Goal: Task Accomplishment & Management: Manage account settings

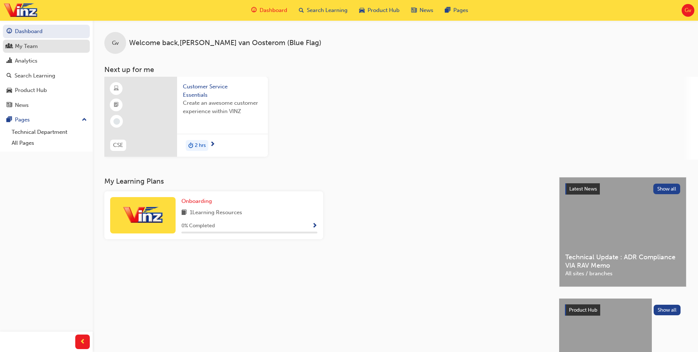
click at [47, 52] on link "My Team" at bounding box center [46, 46] width 87 height 13
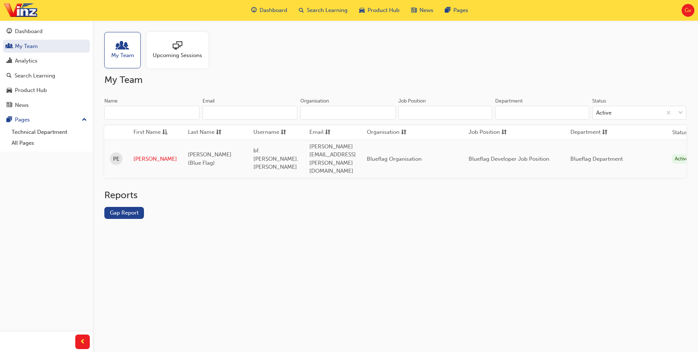
click at [201, 190] on h2 "Reports" at bounding box center [395, 196] width 582 height 12
click at [47, 61] on div "Analytics" at bounding box center [47, 60] width 80 height 9
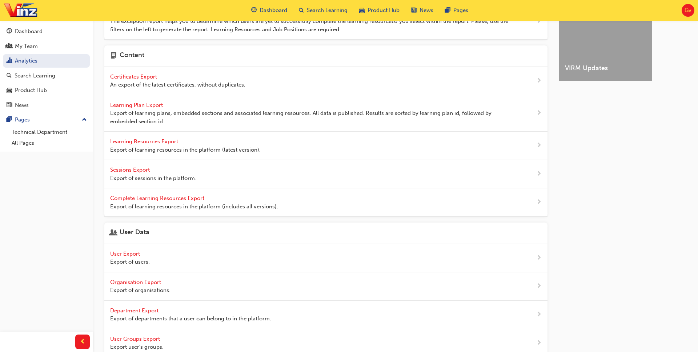
scroll to position [205, 0]
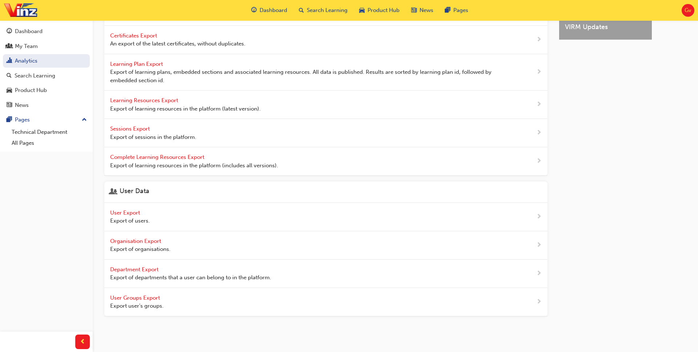
click at [137, 213] on span "User Export" at bounding box center [125, 213] width 31 height 7
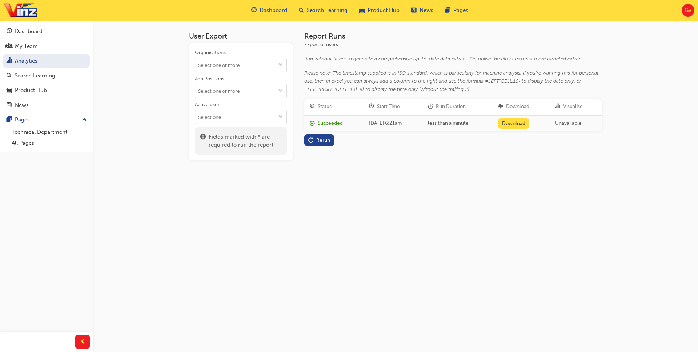
click at [291, 215] on div "User Export Organisations Job Positions Active user Fields marked with * are re…" at bounding box center [349, 176] width 698 height 352
click at [283, 195] on div "User Export Organisations Job Positions Active user Fields marked with * are re…" at bounding box center [349, 176] width 698 height 352
click at [314, 196] on div "User Export Organisations Job Positions Active user Fields marked with * are re…" at bounding box center [349, 176] width 698 height 352
click at [155, 118] on div "User Export Organisations Job Positions Active user Fields marked with * are re…" at bounding box center [349, 176] width 698 height 352
click at [159, 63] on div "User Export Organisations Job Positions Active user Fields marked with * are re…" at bounding box center [349, 176] width 698 height 352
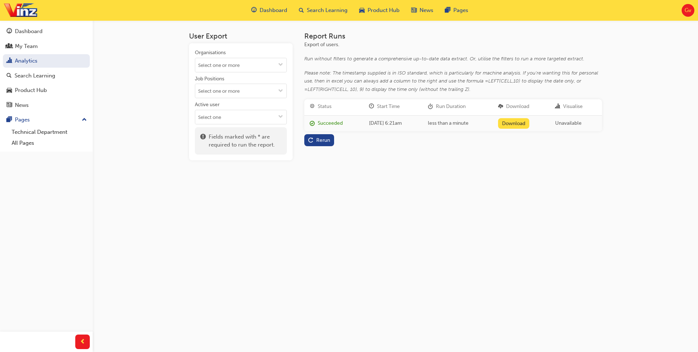
click at [149, 80] on div "User Export Organisations Job Positions Active user Fields marked with * are re…" at bounding box center [349, 176] width 698 height 352
click at [331, 194] on div "User Export Organisations Job Positions Active user Fields marked with * are re…" at bounding box center [349, 176] width 698 height 352
click at [331, 143] on button "Rerun" at bounding box center [319, 140] width 30 height 12
click at [525, 123] on link "Download" at bounding box center [514, 123] width 32 height 11
click at [15, 30] on div "Dashboard" at bounding box center [29, 31] width 28 height 8
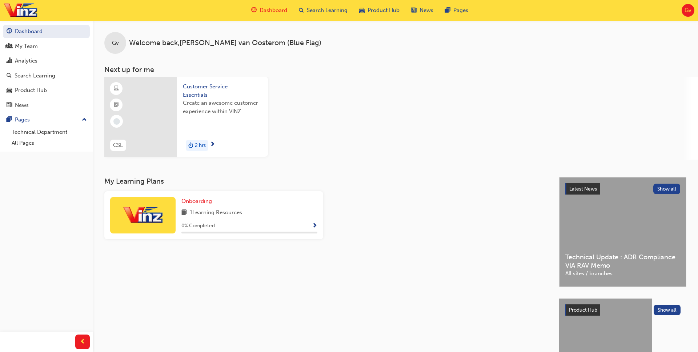
click at [375, 91] on div "CSE Customer Service Essentials Create an awesome customer experience within VI…" at bounding box center [401, 118] width 594 height 83
click at [21, 47] on div "My Team" at bounding box center [26, 46] width 23 height 8
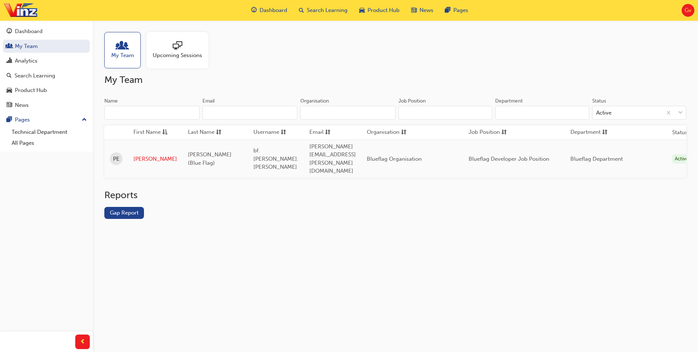
click at [255, 76] on h2 "My Team" at bounding box center [395, 80] width 582 height 12
click at [294, 43] on div "My Team Upcoming Sessions" at bounding box center [395, 50] width 582 height 36
click at [385, 247] on div "My Team Upcoming Sessions My Team Name Email Organisation Job Position Departme…" at bounding box center [349, 176] width 698 height 352
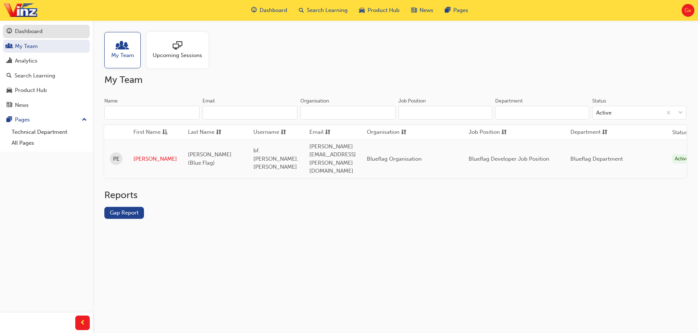
click at [44, 31] on div "Dashboard" at bounding box center [47, 31] width 80 height 9
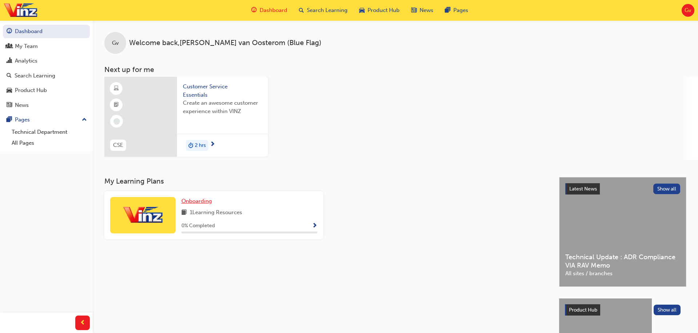
click at [200, 201] on span "Onboarding" at bounding box center [197, 201] width 31 height 7
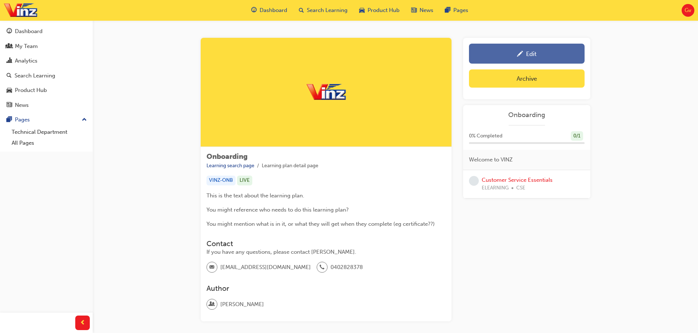
click at [533, 52] on div "Edit" at bounding box center [531, 53] width 11 height 7
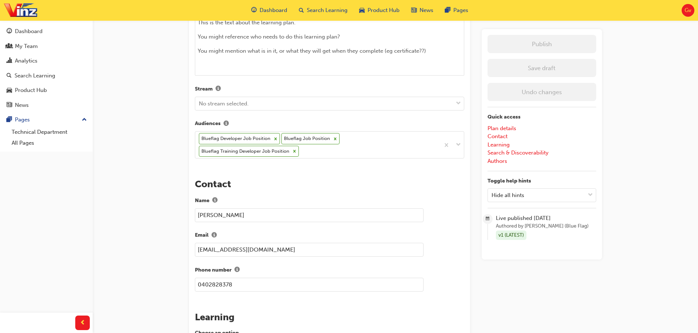
scroll to position [282, 0]
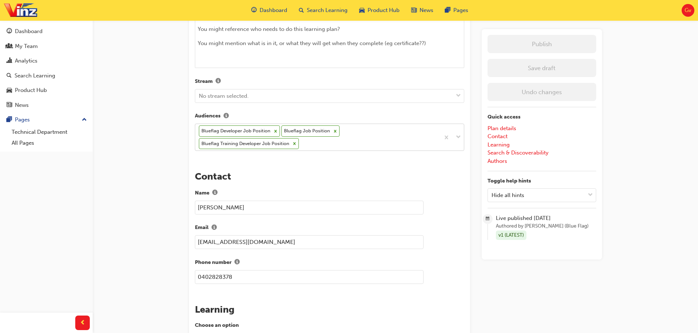
click at [320, 146] on div "Blueflag Developer Job Position Blueflag Job Position Blueflag Training Develop…" at bounding box center [317, 137] width 245 height 27
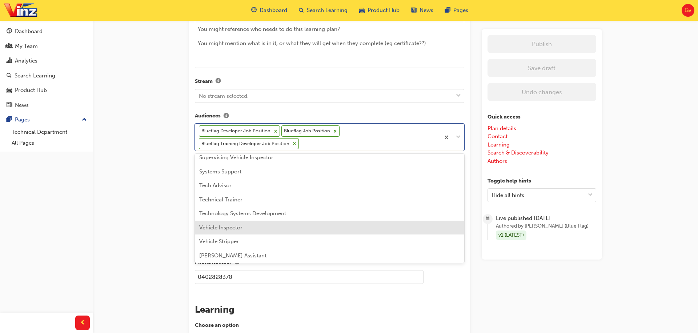
scroll to position [440, 0]
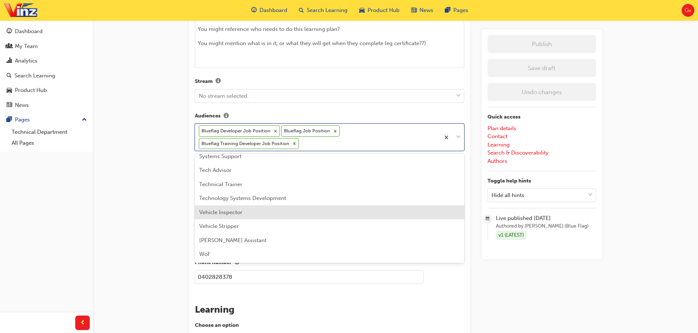
click at [262, 212] on div "Vehicle Inspector" at bounding box center [330, 213] width 270 height 14
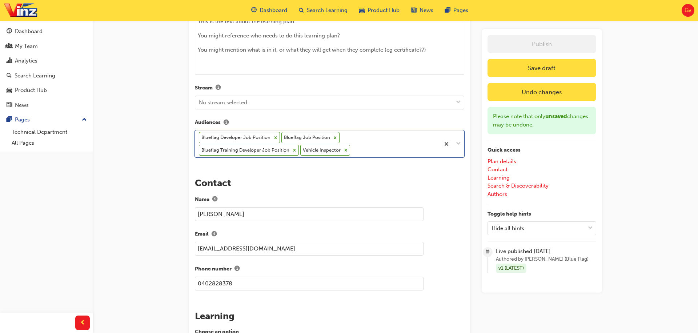
scroll to position [314, 0]
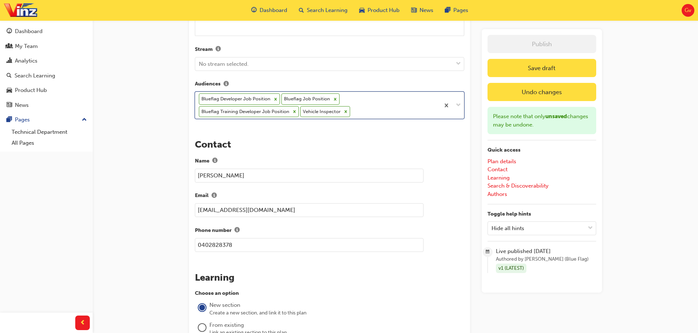
click at [390, 116] on div "Blueflag Developer Job Position Blueflag Job Position Blueflag Training Develop…" at bounding box center [317, 105] width 245 height 27
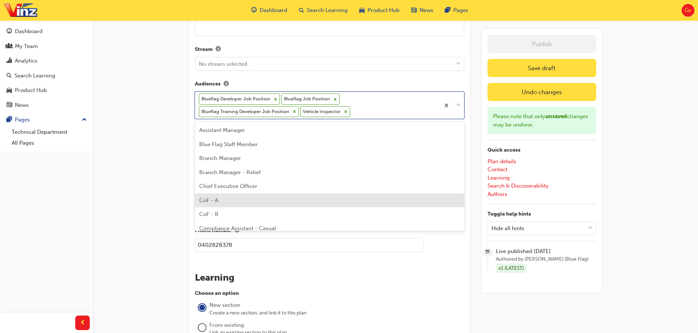
click at [349, 199] on div "CoF - A" at bounding box center [330, 201] width 270 height 14
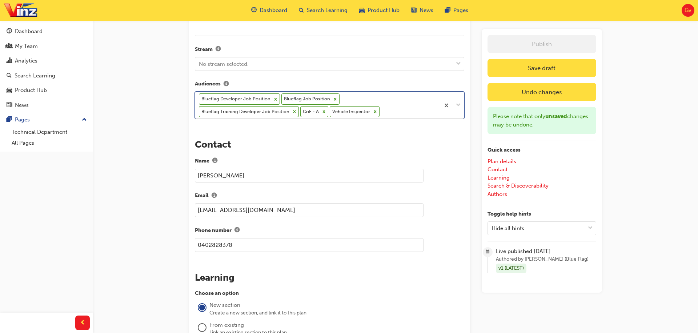
click at [274, 98] on icon at bounding box center [275, 99] width 3 height 3
click at [250, 99] on icon at bounding box center [252, 99] width 5 height 5
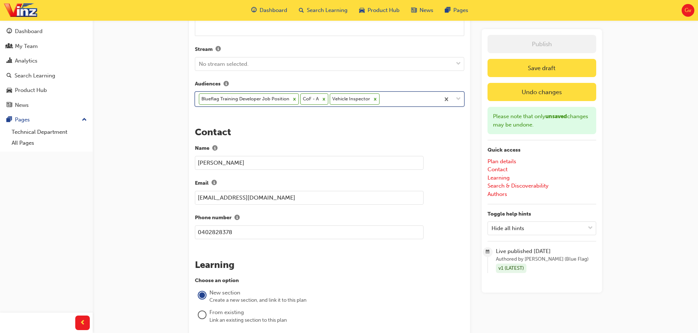
click at [294, 99] on icon at bounding box center [294, 99] width 5 height 5
click at [222, 99] on icon at bounding box center [222, 99] width 5 height 5
click at [260, 119] on div "The recent updates to learning plan sections may require manual migration steps…" at bounding box center [329, 224] width 281 height 952
